Goal: Submit feedback/report problem

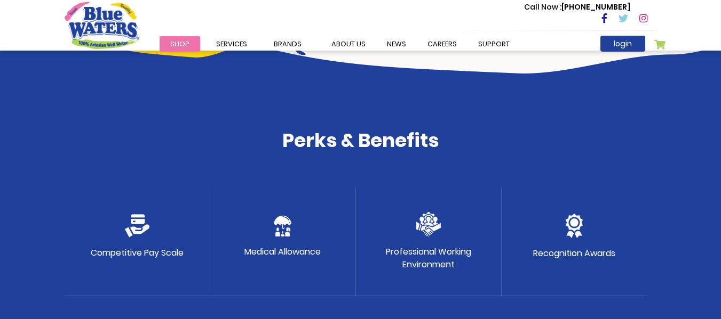
scroll to position [506, 0]
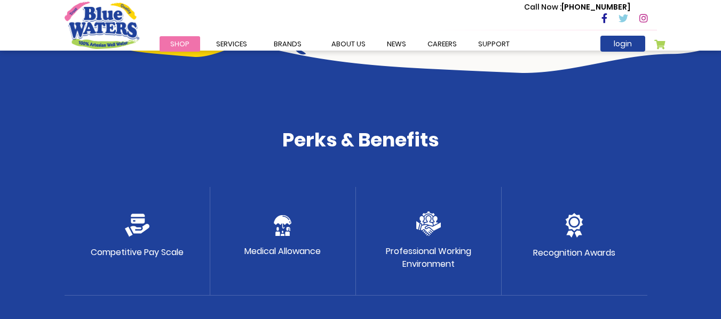
click at [142, 224] on img at bounding box center [137, 225] width 25 height 23
click at [146, 240] on div "Competitive Pay Scale" at bounding box center [138, 241] width 146 height 109
drag, startPoint x: 146, startPoint y: 240, endPoint x: 527, endPoint y: 126, distance: 397.4
click at [527, 126] on div "Perks & Benefits Competitive Pay Scale Medical Allowance Professional Working E…" at bounding box center [360, 198] width 721 height 346
click at [414, 28] on div "Call Now : (868) 640-8824" at bounding box center [405, 19] width 501 height 37
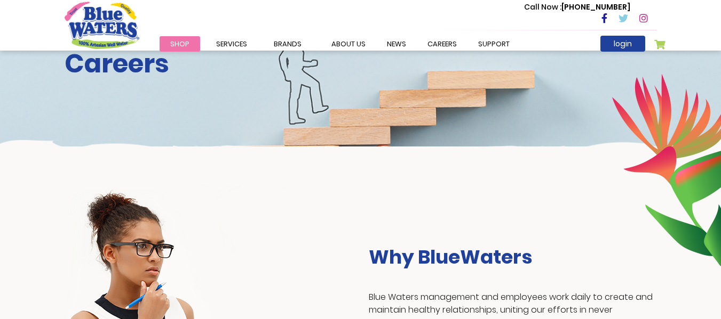
scroll to position [66, 0]
click at [589, 21] on div "Call Now : (868) 640-8824" at bounding box center [590, 14] width 133 height 24
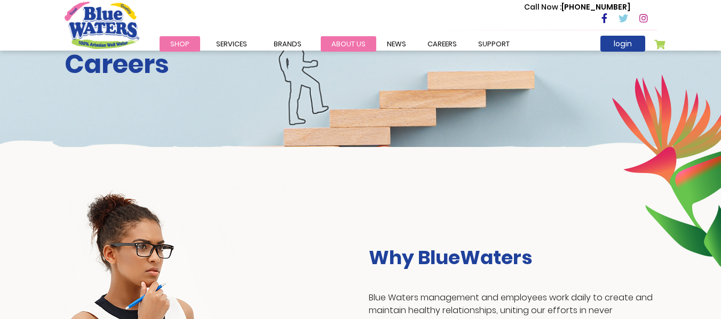
click at [344, 46] on link "about us" at bounding box center [348, 43] width 55 height 15
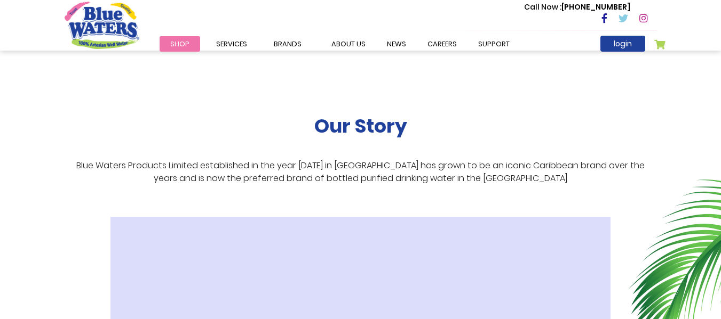
scroll to position [110, 0]
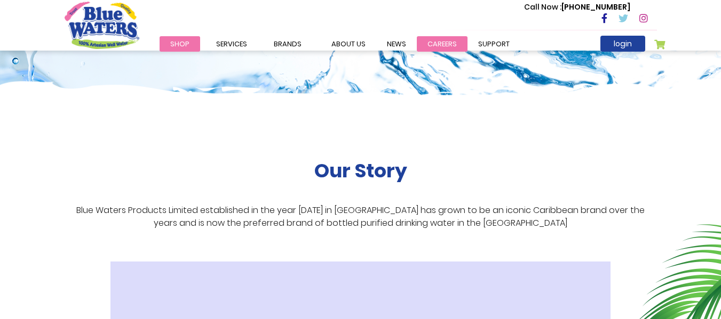
click at [439, 42] on link "careers" at bounding box center [442, 43] width 51 height 15
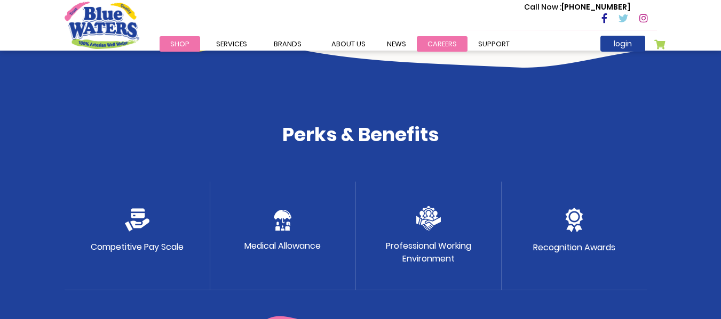
scroll to position [510, 0]
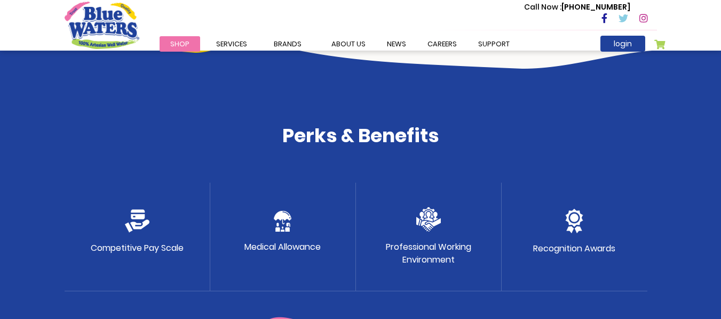
click at [128, 237] on div "Competitive Pay Scale" at bounding box center [138, 237] width 146 height 109
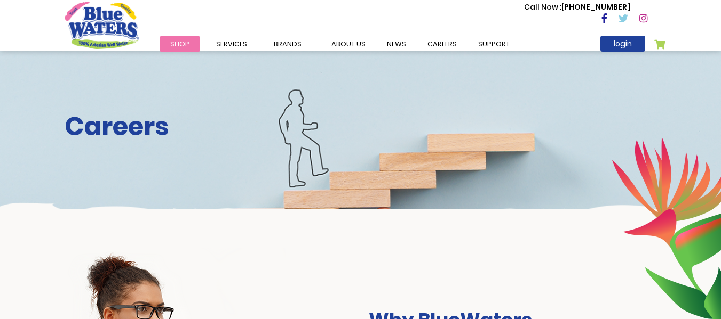
scroll to position [0, 0]
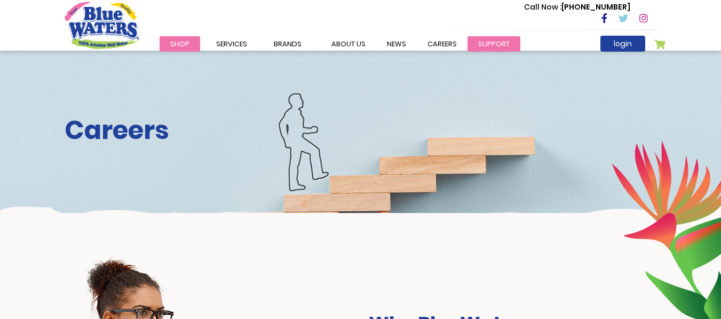
click at [477, 44] on link "support" at bounding box center [493, 43] width 53 height 15
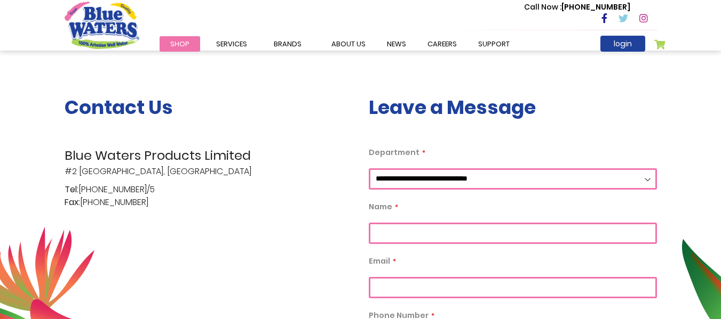
scroll to position [188, 0]
click at [425, 186] on select "**********" at bounding box center [513, 178] width 288 height 21
click at [369, 168] on select "**********" at bounding box center [513, 178] width 288 height 21
click at [420, 239] on input "Department" at bounding box center [513, 232] width 288 height 21
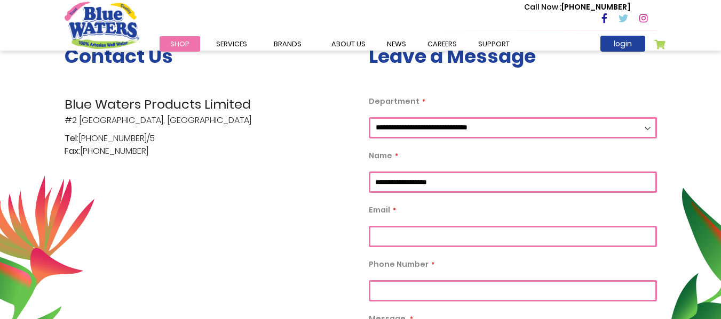
scroll to position [239, 0]
type input "**********"
click at [405, 242] on input "Email" at bounding box center [513, 236] width 288 height 21
type input "**********"
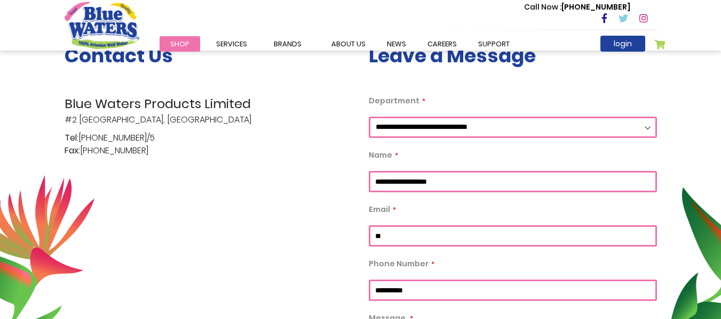
type input "*"
type input "**********"
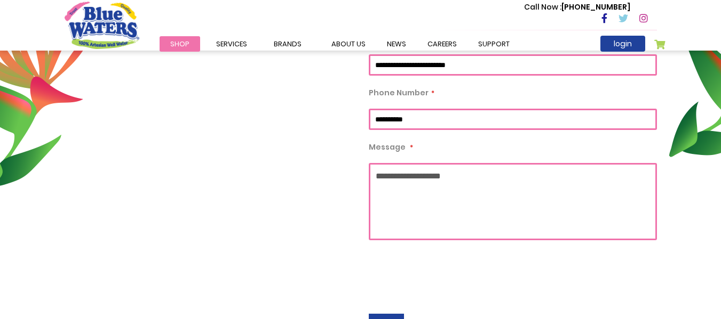
scroll to position [411, 0]
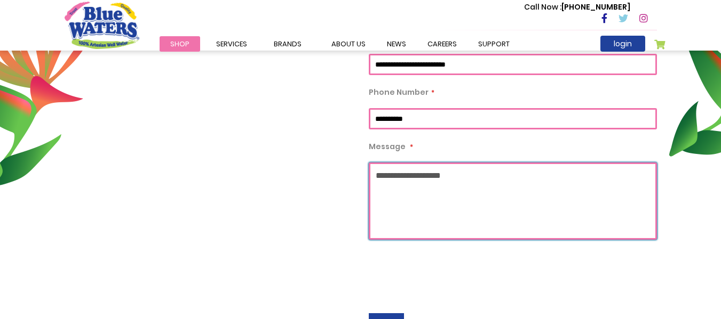
click at [379, 174] on textarea "Message" at bounding box center [513, 201] width 288 height 77
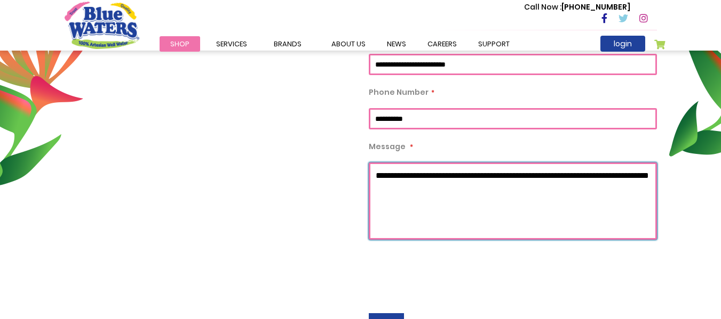
click at [451, 191] on textarea "**********" at bounding box center [513, 201] width 288 height 77
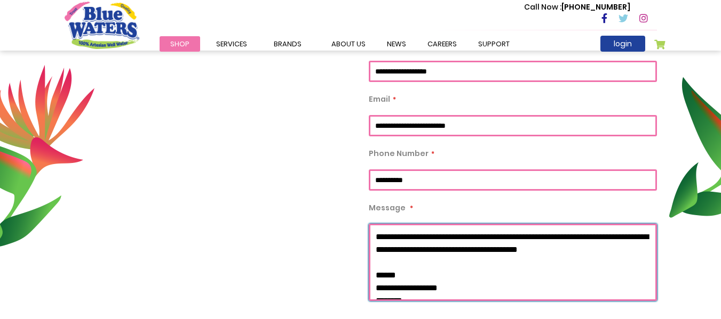
scroll to position [351, 0]
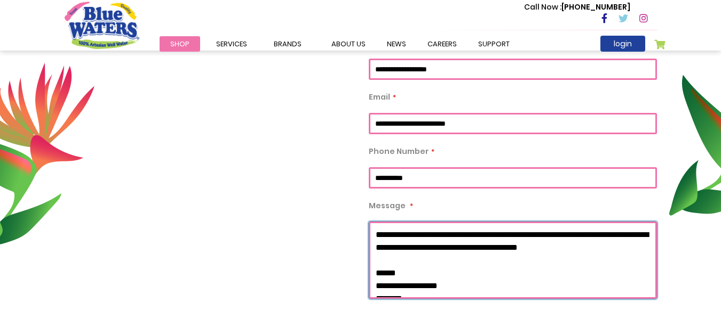
click at [375, 234] on textarea "**********" at bounding box center [513, 260] width 288 height 77
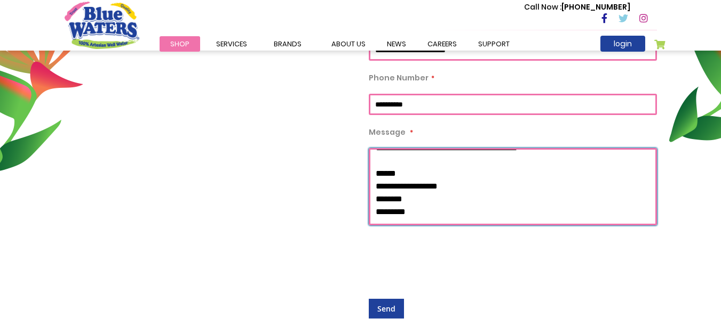
scroll to position [426, 0]
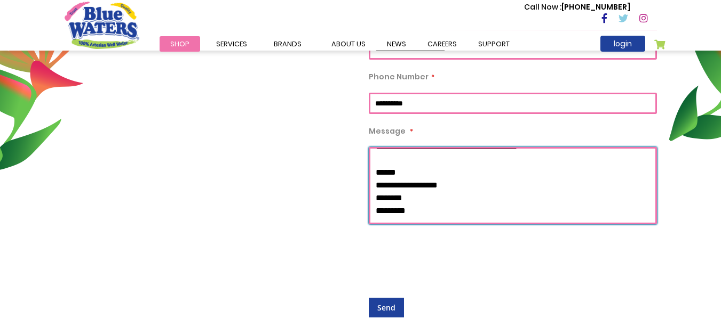
type textarea "**********"
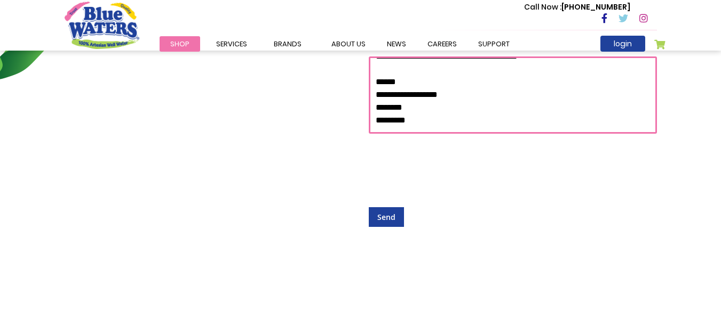
scroll to position [516, 0]
click at [386, 215] on span "Send" at bounding box center [386, 218] width 18 height 10
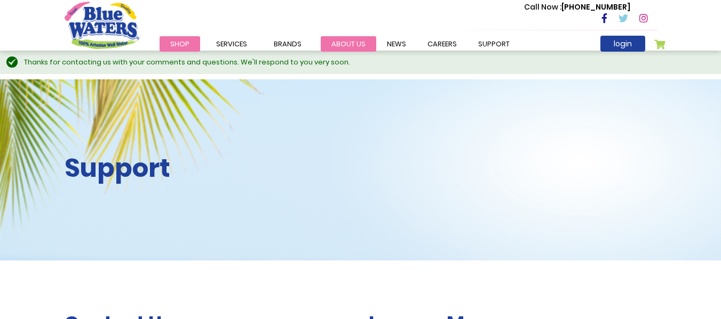
click at [347, 49] on link "about us" at bounding box center [348, 43] width 55 height 15
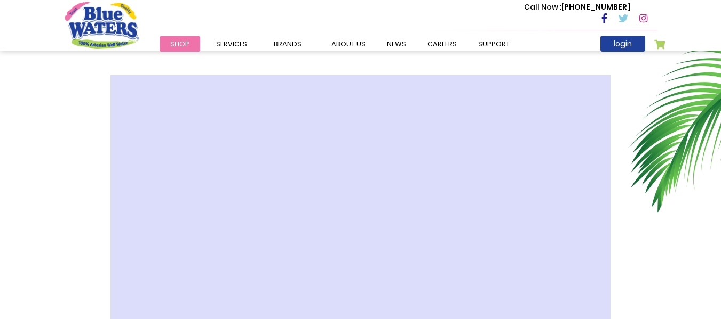
scroll to position [297, 0]
click at [617, 42] on link "login" at bounding box center [622, 44] width 45 height 16
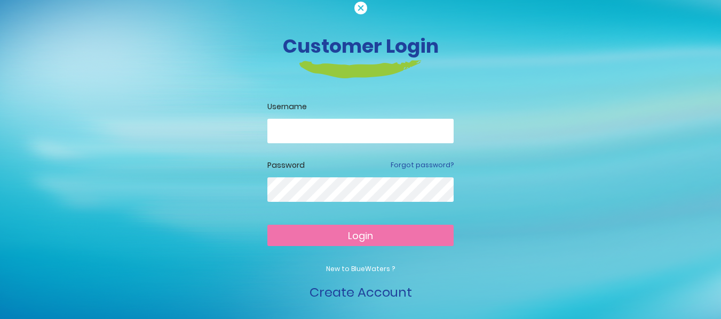
scroll to position [26, 0]
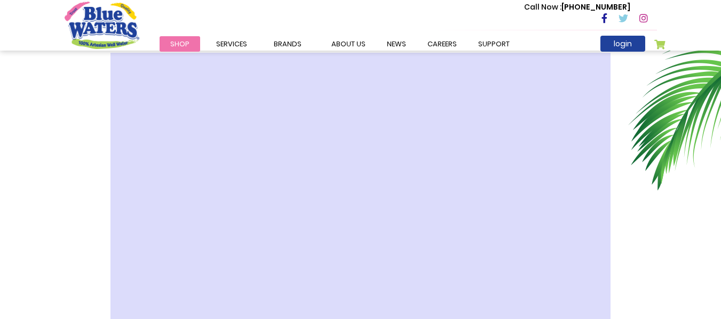
scroll to position [319, 0]
click at [432, 46] on link "careers" at bounding box center [442, 43] width 51 height 15
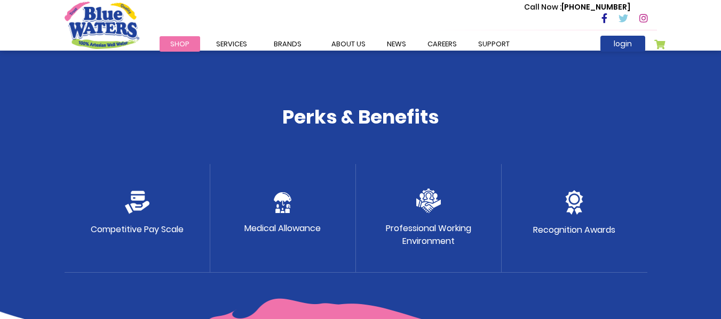
scroll to position [530, 0]
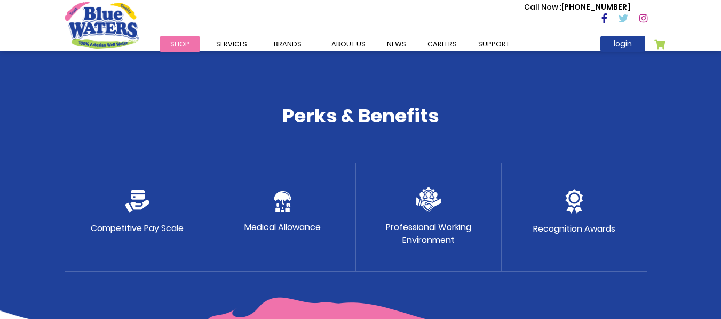
click at [129, 231] on p "Competitive Pay Scale" at bounding box center [137, 228] width 93 height 13
drag, startPoint x: 129, startPoint y: 231, endPoint x: 65, endPoint y: 165, distance: 91.7
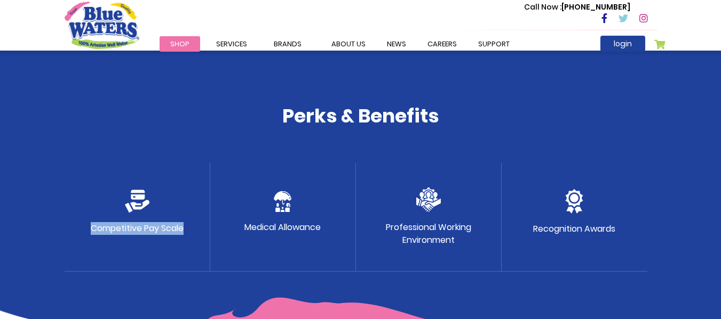
click at [65, 165] on div "Competitive Pay Scale" at bounding box center [138, 217] width 146 height 109
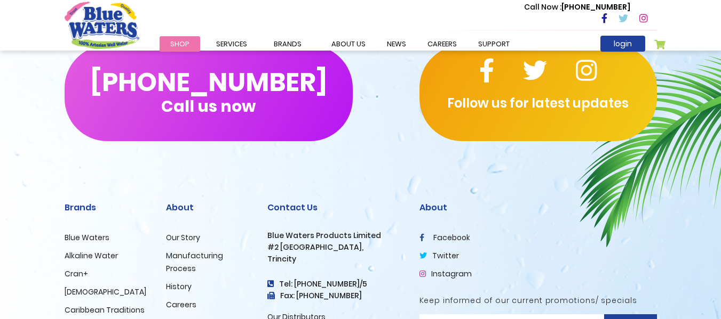
scroll to position [1045, 0]
